Goal: Task Accomplishment & Management: Use online tool/utility

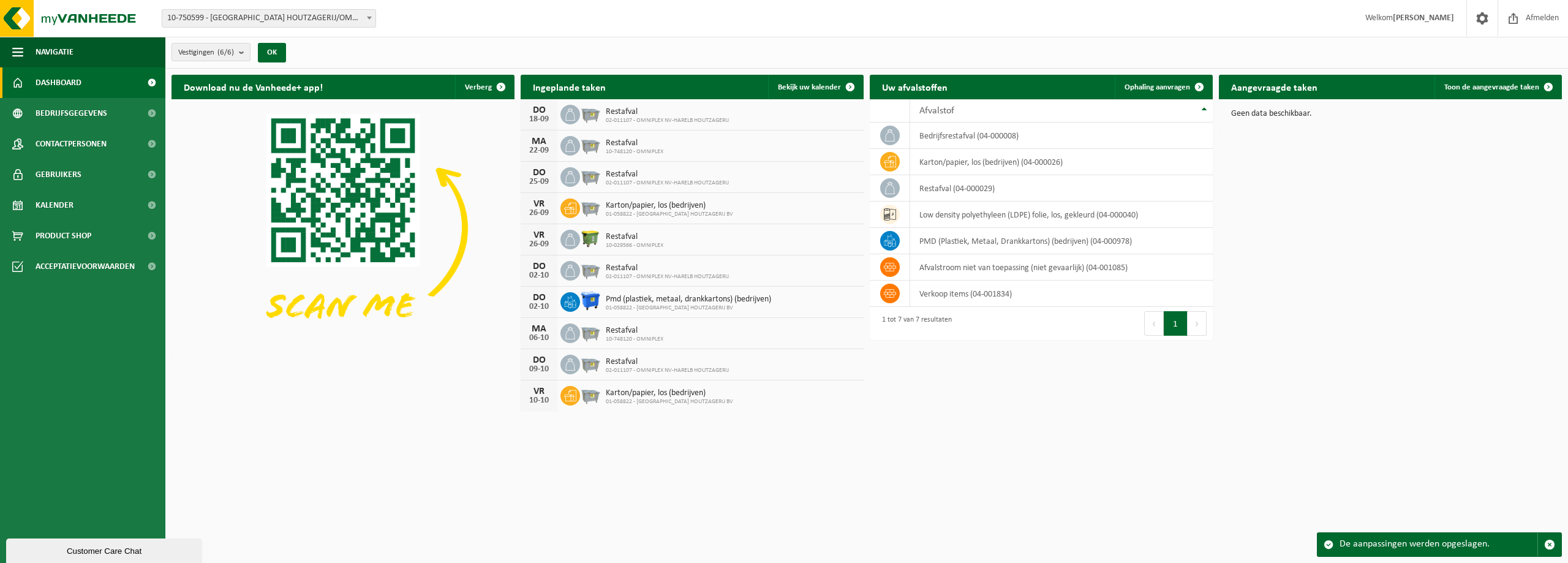
click at [544, 147] on div "22-09" at bounding box center [539, 150] width 24 height 8
click at [624, 145] on span "Restafval" at bounding box center [635, 143] width 58 height 10
drag, startPoint x: 674, startPoint y: 153, endPoint x: 608, endPoint y: 153, distance: 66.0
click at [611, 153] on div "MA 22-09 Restafval 10-748120 - OMNIPLEX" at bounding box center [692, 146] width 343 height 31
click at [621, 201] on span "Karton/papier, los (bedrijven)" at bounding box center [669, 205] width 127 height 10
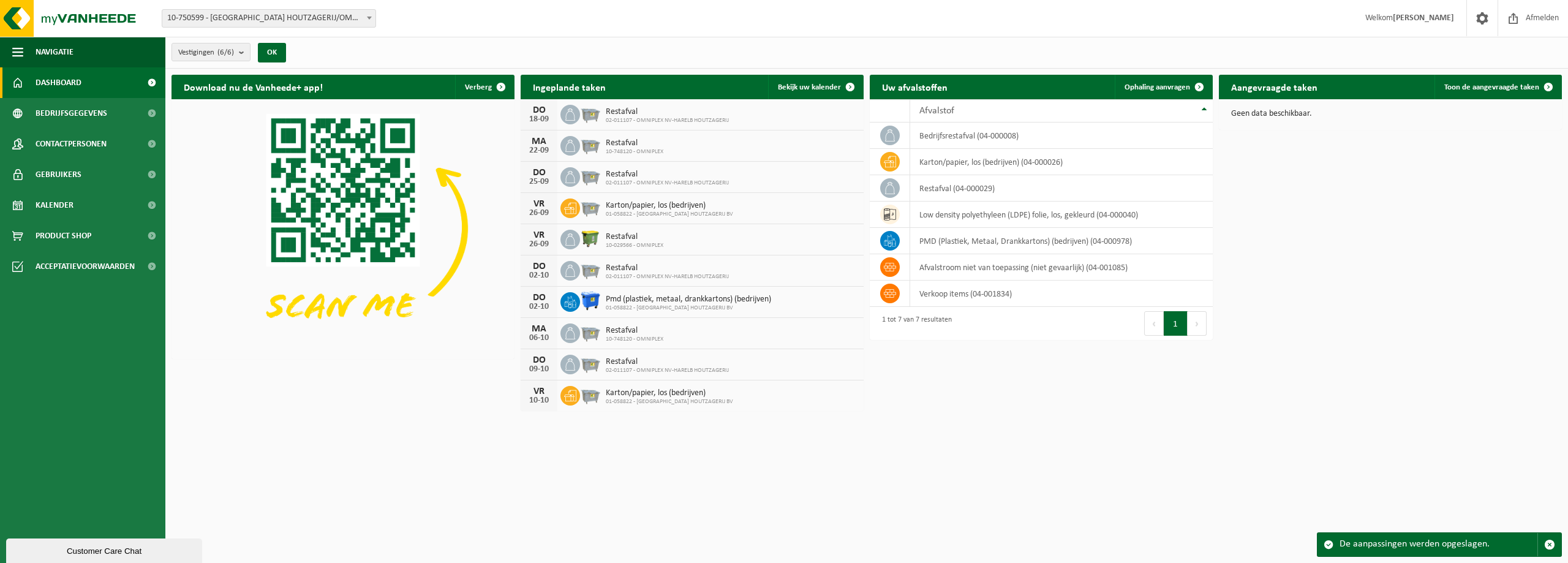
click at [627, 172] on span "Restafval" at bounding box center [667, 174] width 123 height 10
click at [627, 170] on span "Restafval" at bounding box center [667, 174] width 123 height 10
drag, startPoint x: 628, startPoint y: 169, endPoint x: 711, endPoint y: 150, distance: 85.1
click at [631, 168] on div "Restafval 02-011107 - OMNIPLEX NV-HARELB HOUTZAGERIJ" at bounding box center [664, 177] width 129 height 19
click at [892, 139] on icon at bounding box center [890, 135] width 12 height 12
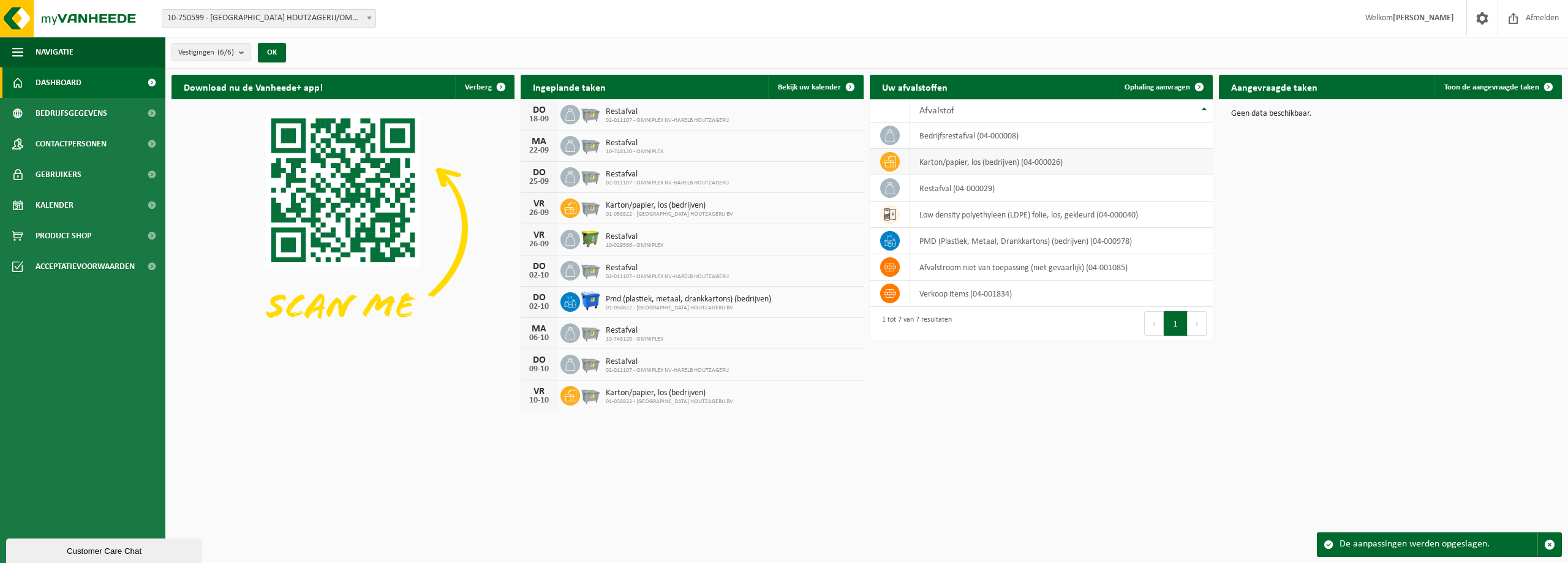
click at [880, 149] on td at bounding box center [890, 162] width 40 height 26
click at [540, 126] on div "DO 18-09" at bounding box center [539, 115] width 36 height 31
click at [539, 115] on div "18-09" at bounding box center [539, 119] width 24 height 8
click at [621, 178] on span "Restafval" at bounding box center [667, 174] width 123 height 10
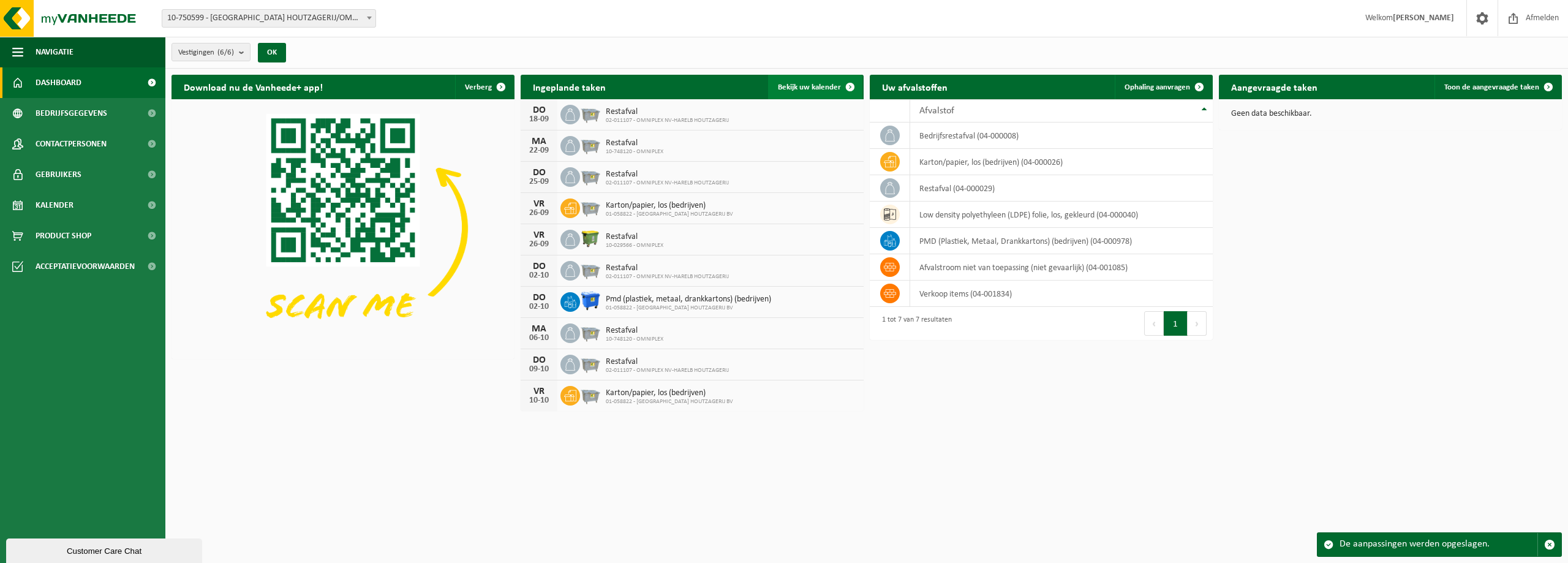
click at [851, 82] on span at bounding box center [850, 87] width 24 height 24
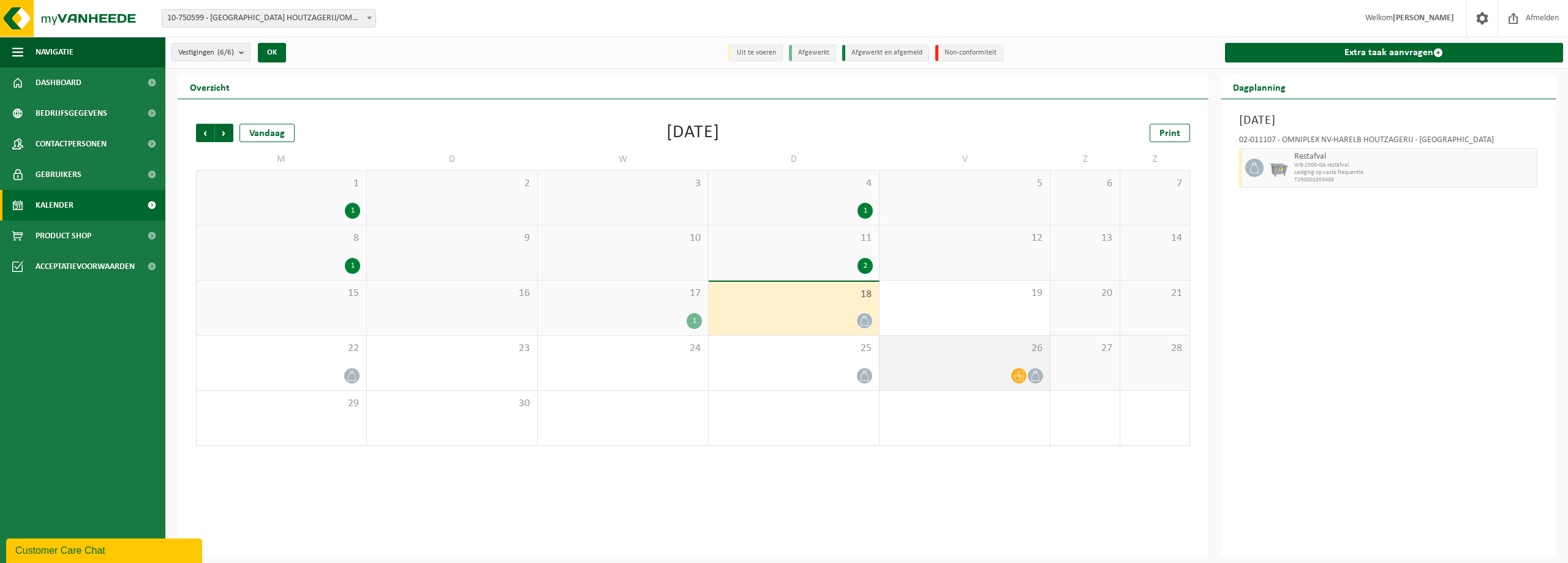
click at [975, 367] on div at bounding box center [964, 376] width 158 height 17
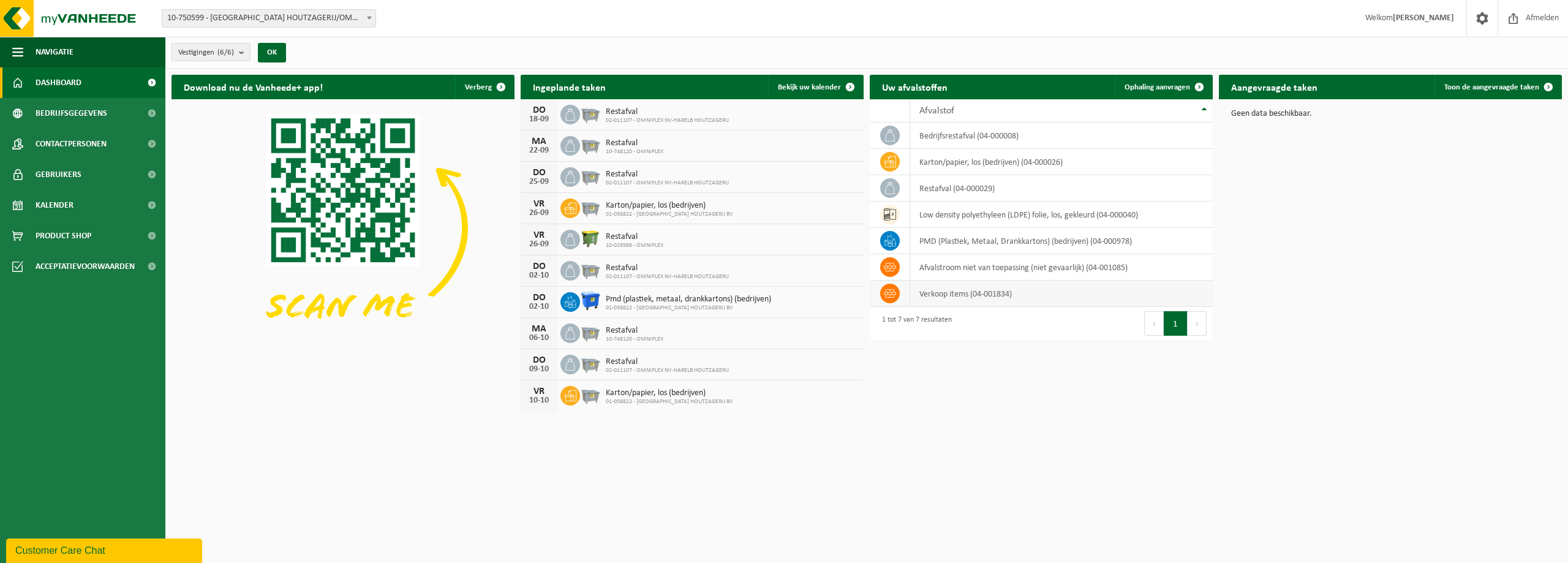
click at [994, 297] on td "verkoop items (04-001834)" at bounding box center [1061, 294] width 303 height 26
click at [1045, 295] on td "verkoop items (04-001834)" at bounding box center [1061, 294] width 303 height 26
click at [889, 295] on icon at bounding box center [890, 293] width 12 height 12
click at [888, 295] on icon at bounding box center [890, 293] width 12 height 12
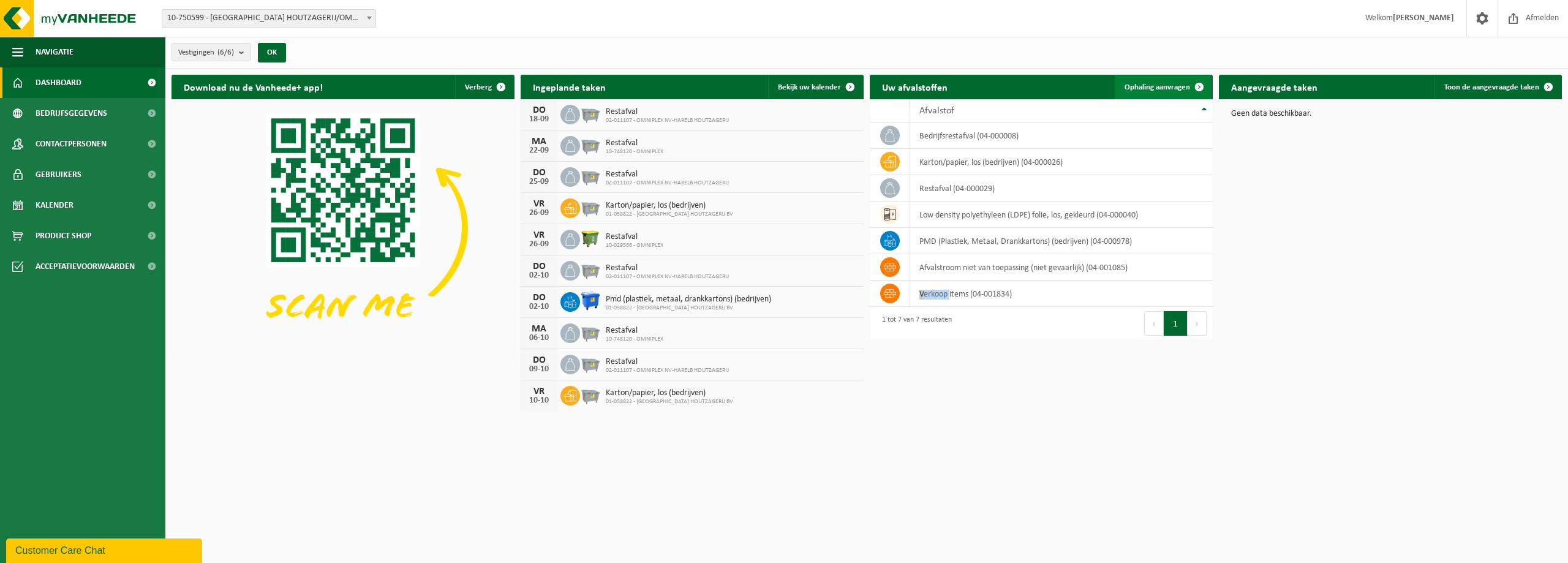
click at [1166, 84] on span "Ophaling aanvragen" at bounding box center [1157, 87] width 65 height 8
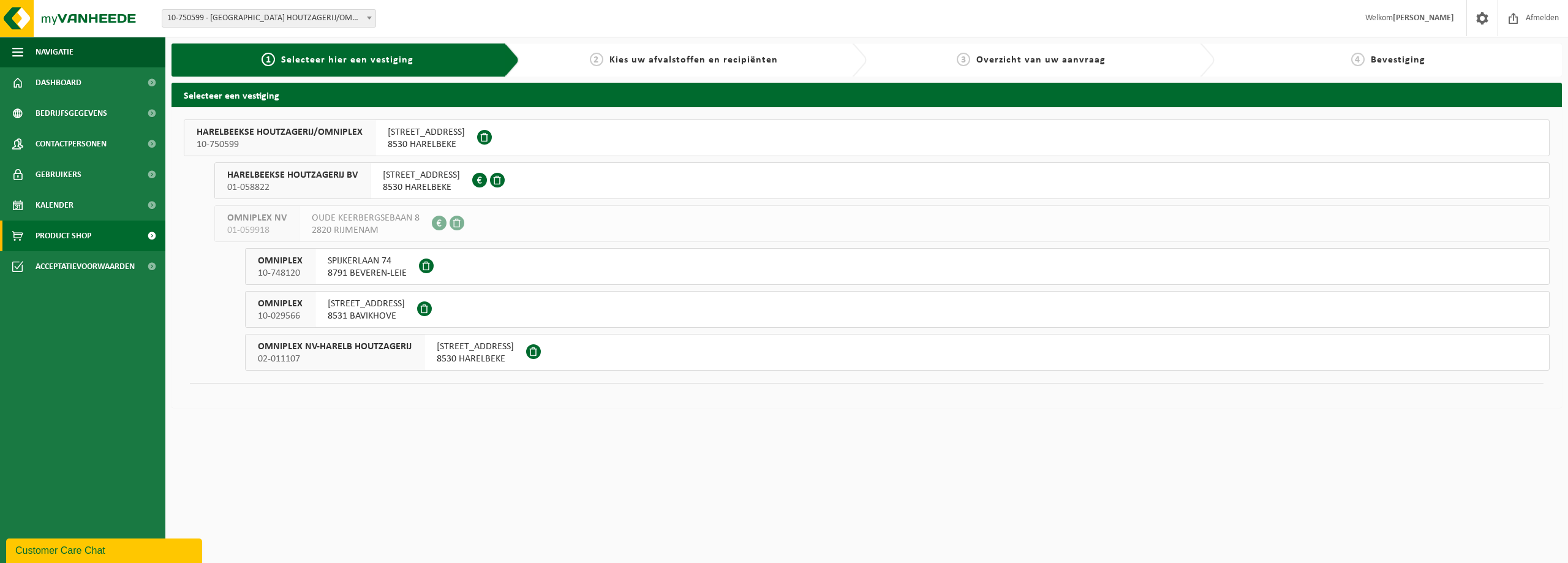
click at [66, 231] on span "Product Shop" at bounding box center [63, 236] width 56 height 31
